Goal: Task Accomplishment & Management: Use online tool/utility

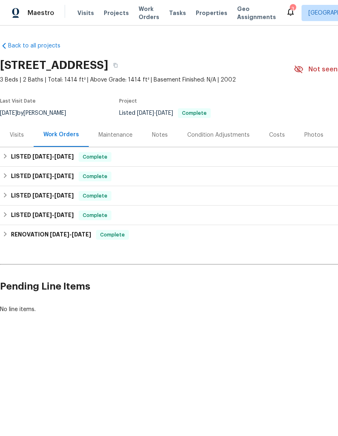
click at [18, 138] on div "Visits" at bounding box center [17, 135] width 14 height 8
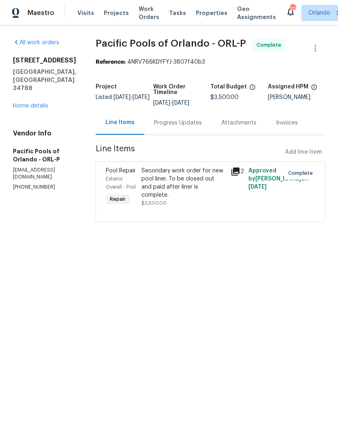
click at [144, 9] on span "Work Orders" at bounding box center [149, 13] width 21 height 16
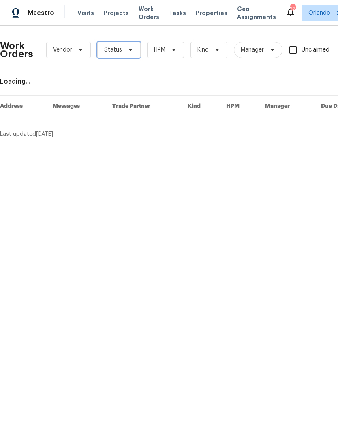
click at [128, 50] on icon at bounding box center [130, 50] width 6 height 6
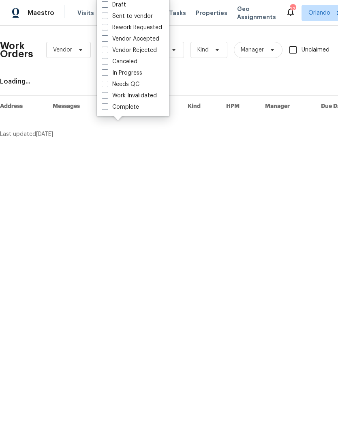
click at [111, 83] on label "Needs QC" at bounding box center [121, 84] width 38 height 8
click at [107, 83] on input "Needs QC" at bounding box center [104, 82] width 5 height 5
checkbox input "true"
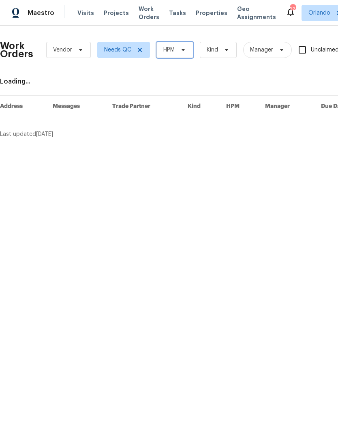
click at [184, 51] on icon at bounding box center [183, 50] width 6 height 6
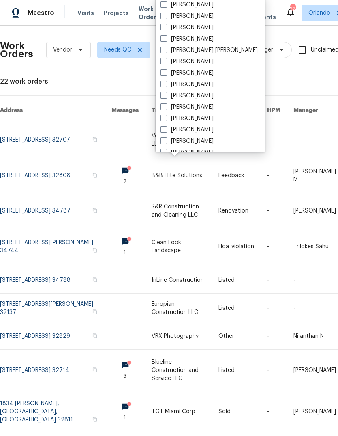
click at [167, 15] on label "[PERSON_NAME]" at bounding box center [186, 16] width 53 height 8
click at [166, 15] on input "[PERSON_NAME]" at bounding box center [162, 14] width 5 height 5
checkbox input "true"
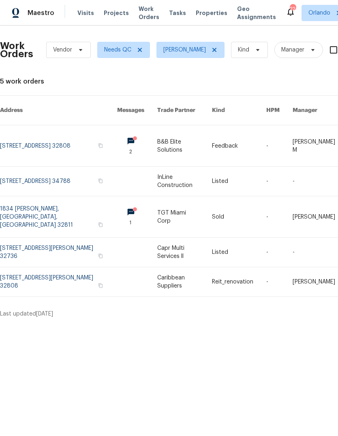
click at [11, 168] on link at bounding box center [58, 181] width 117 height 29
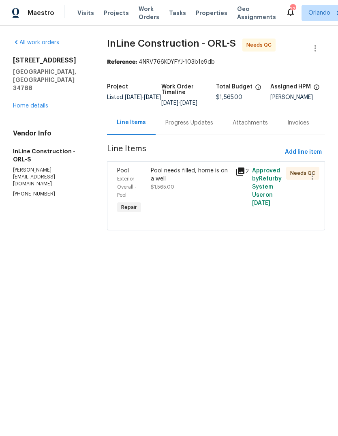
click at [159, 174] on div "Pool needs filled, home is on a well" at bounding box center [190, 175] width 79 height 16
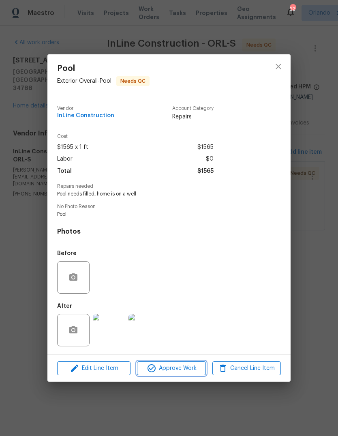
click at [167, 369] on span "Approve Work" at bounding box center [171, 368] width 64 height 10
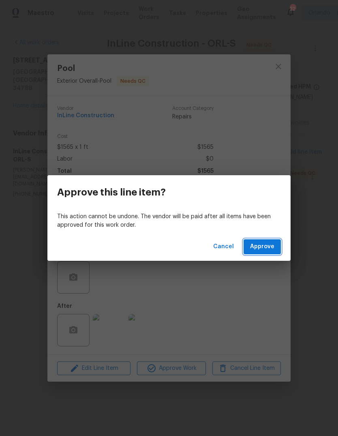
click at [267, 241] on button "Approve" at bounding box center [262, 246] width 37 height 15
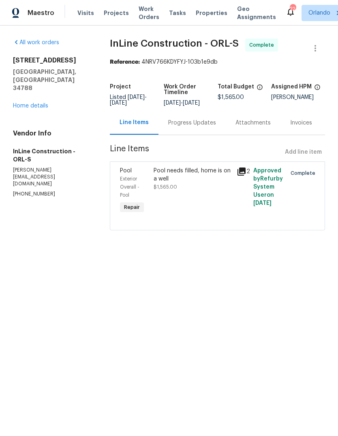
click at [29, 103] on link "Home details" at bounding box center [30, 106] width 35 height 6
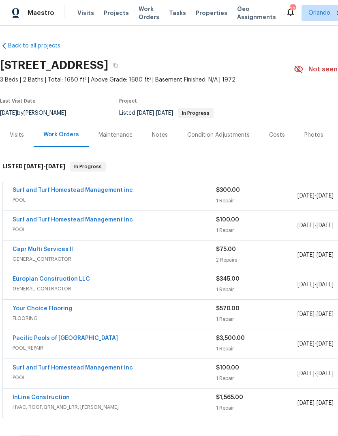
click at [140, 13] on span "Work Orders" at bounding box center [149, 13] width 21 height 16
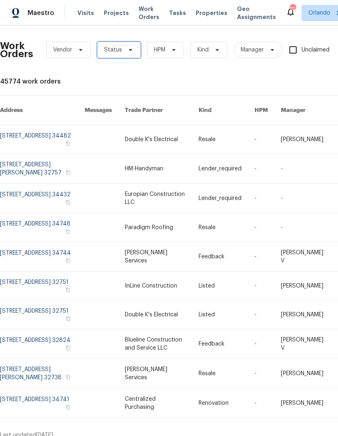
click at [122, 47] on span "Status" at bounding box center [118, 50] width 43 height 16
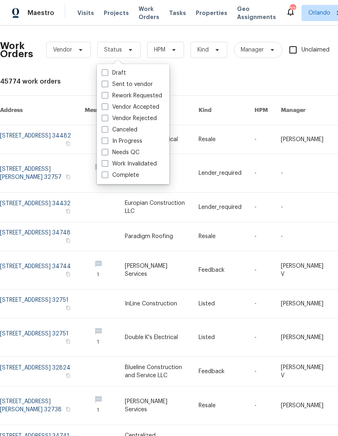
click at [111, 152] on label "Needs QC" at bounding box center [121, 152] width 38 height 8
click at [107, 152] on input "Needs QC" at bounding box center [104, 150] width 5 height 5
checkbox input "true"
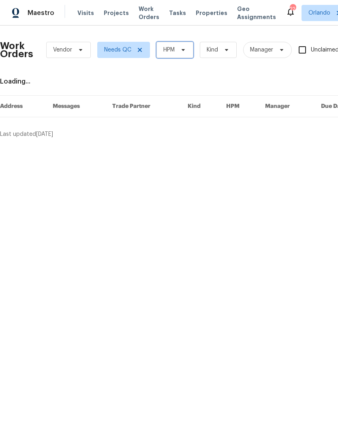
click at [171, 51] on span "HPM" at bounding box center [168, 50] width 11 height 8
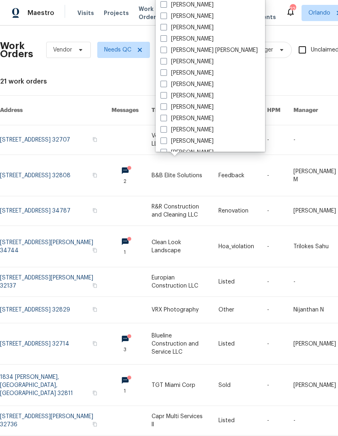
click at [164, 17] on span at bounding box center [163, 16] width 6 height 6
click at [164, 17] on input "[PERSON_NAME]" at bounding box center [162, 14] width 5 height 5
checkbox input "true"
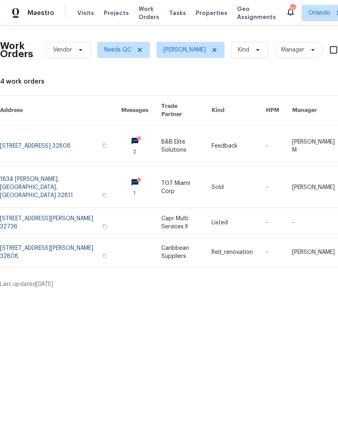
click at [35, 126] on link at bounding box center [60, 145] width 121 height 41
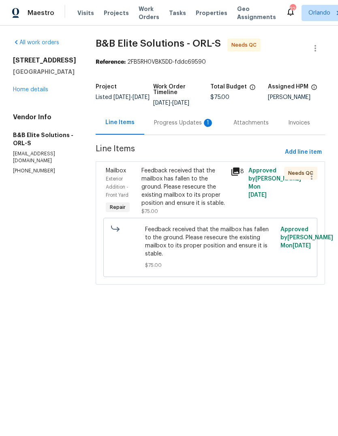
click at [171, 122] on div "Progress Updates 1" at bounding box center [184, 123] width 60 height 8
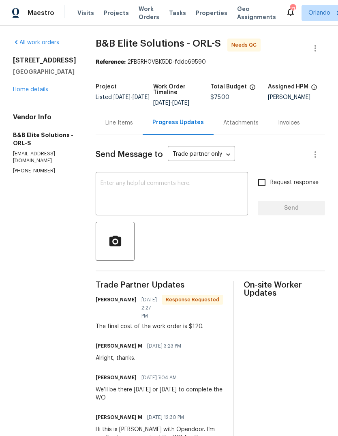
click at [27, 98] on div "All work orders [STREET_ADDRESS] Home details Vendor Info B&B Elite Solutions -…" at bounding box center [44, 107] width 63 height 136
click at [22, 92] on link "Home details" at bounding box center [30, 90] width 35 height 6
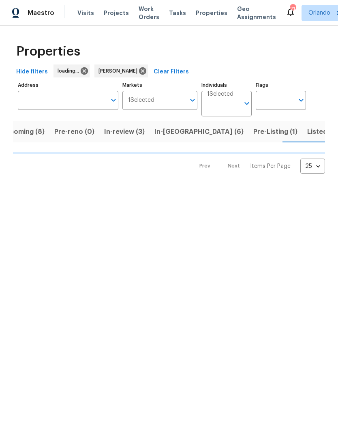
scroll to position [0, 17]
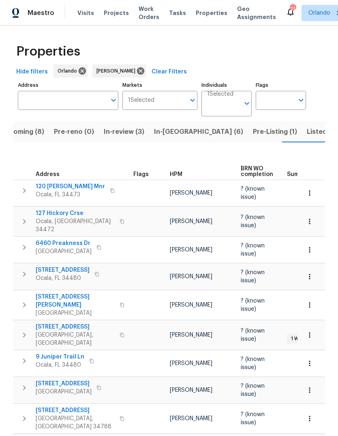
click at [27, 131] on span "Upcoming (8)" at bounding box center [22, 131] width 44 height 11
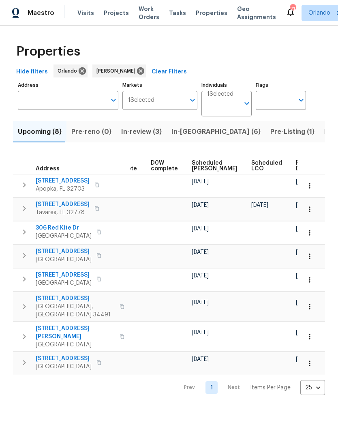
scroll to position [0, 203]
click at [296, 164] on span "Ready Date" at bounding box center [305, 165] width 18 height 11
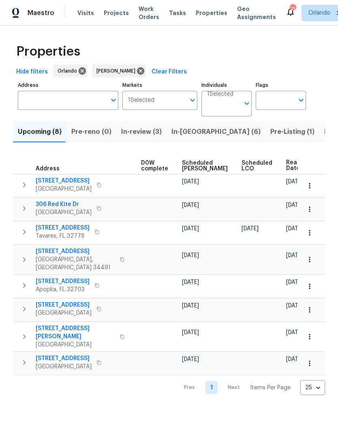
scroll to position [0, 213]
